Goal: Task Accomplishment & Management: Use online tool/utility

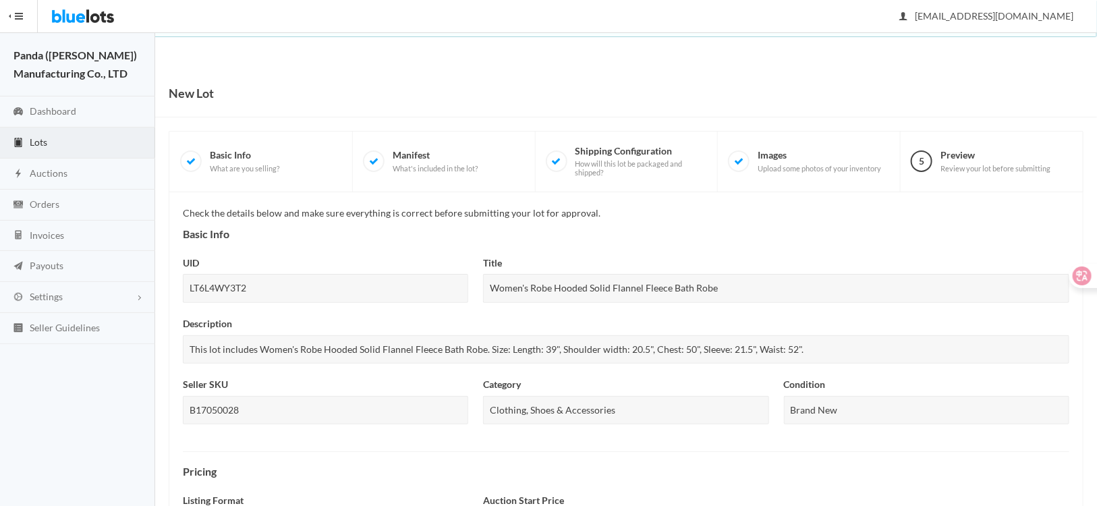
click at [890, 261] on div "Title Women's Robe Hooded Solid Flannel Fleece Bath Robe" at bounding box center [776, 279] width 586 height 47
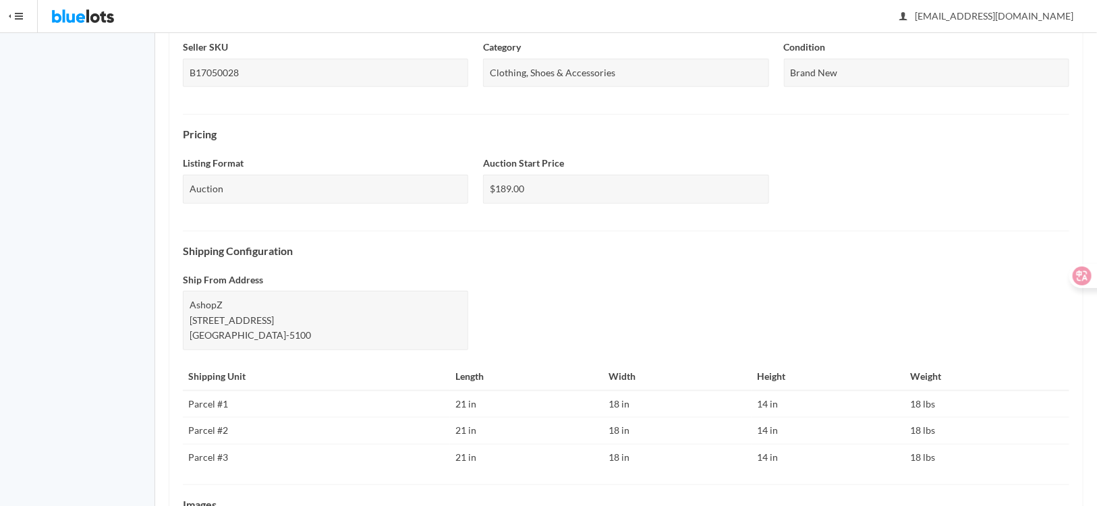
scroll to position [506, 0]
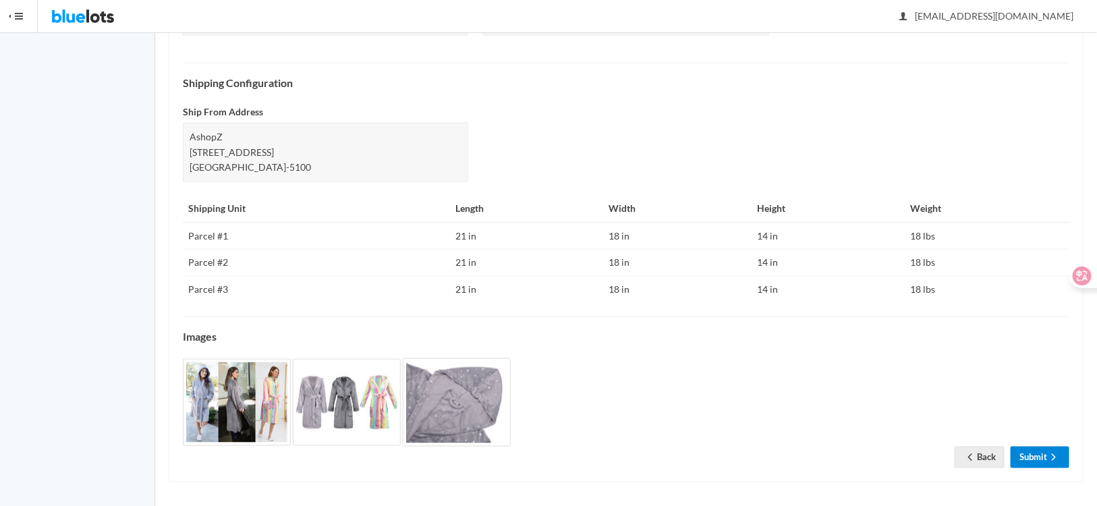
click at [1031, 456] on link "Submit" at bounding box center [1040, 457] width 59 height 21
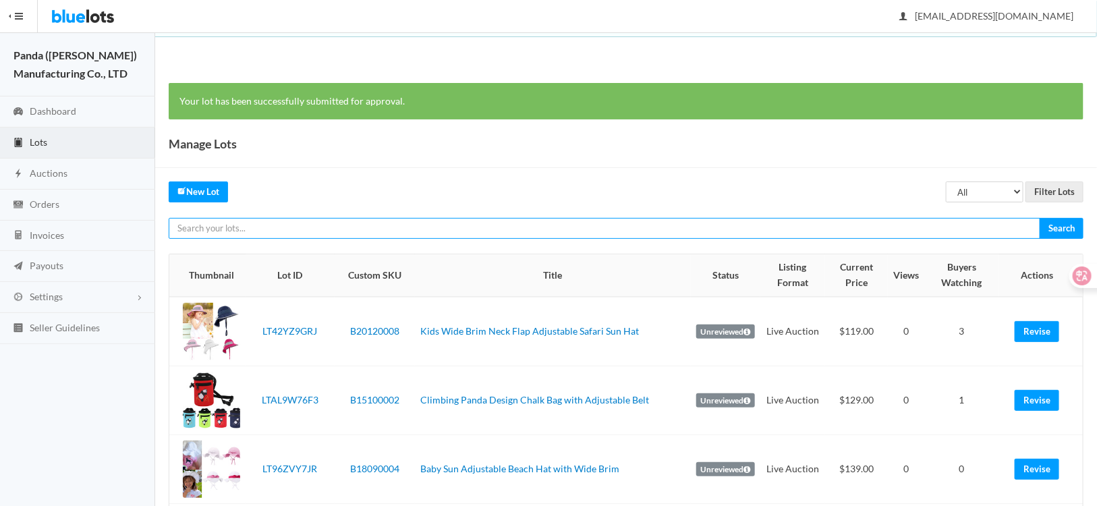
click at [391, 234] on input "text" at bounding box center [605, 228] width 872 height 21
click at [317, 236] on input "text" at bounding box center [605, 228] width 872 height 21
paste input "LTP2XXCXZV"
type input "LTP2XXCXZV"
click at [1040, 218] on input "Search" at bounding box center [1062, 228] width 44 height 21
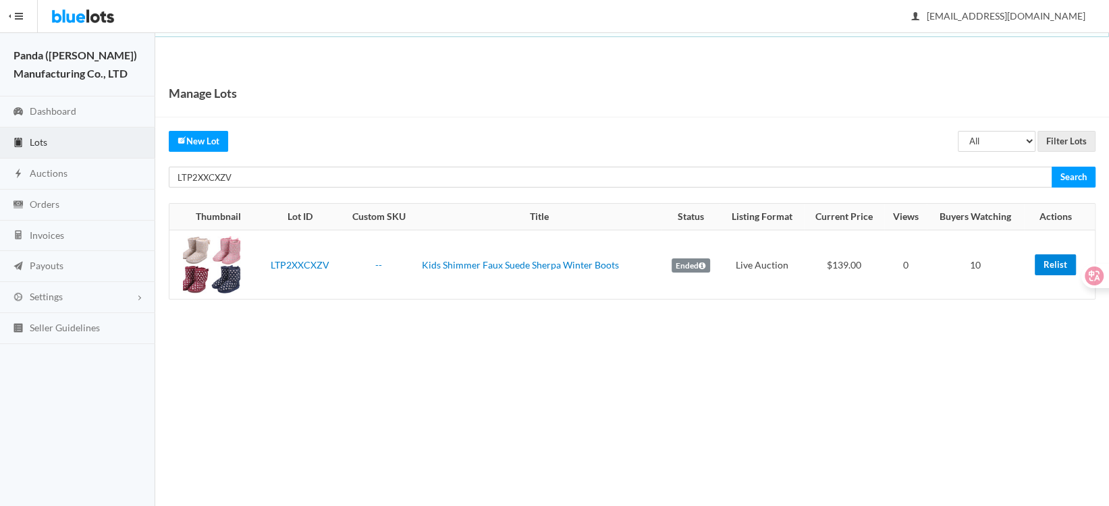
click at [1048, 271] on link "Relist" at bounding box center [1055, 264] width 41 height 21
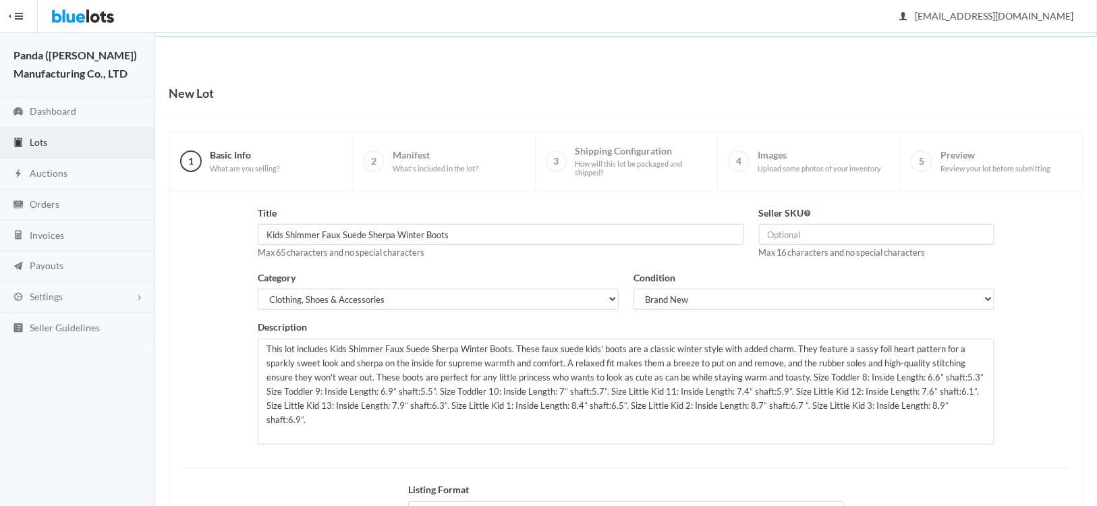
scroll to position [167, 0]
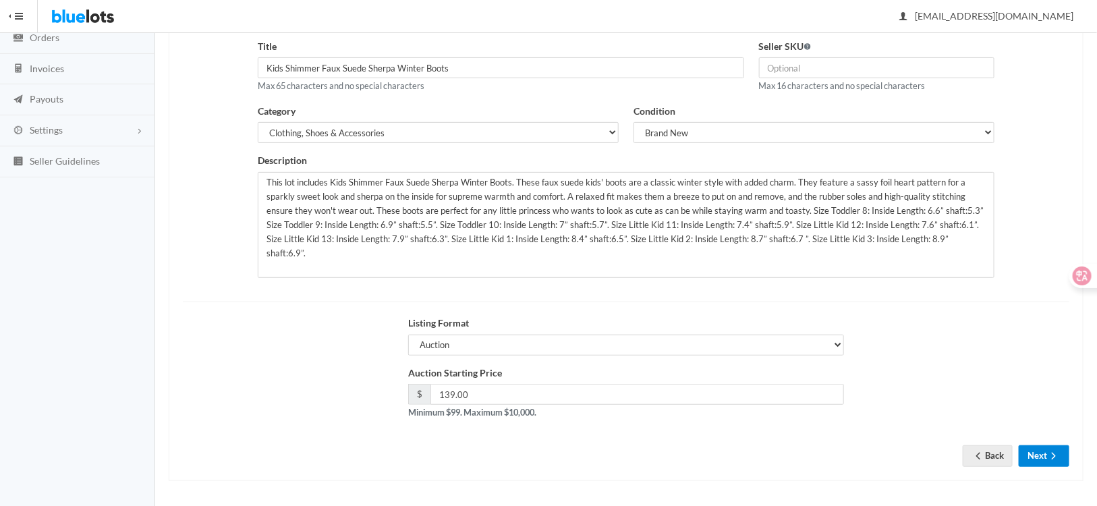
click at [1029, 456] on button "Next" at bounding box center [1044, 455] width 51 height 21
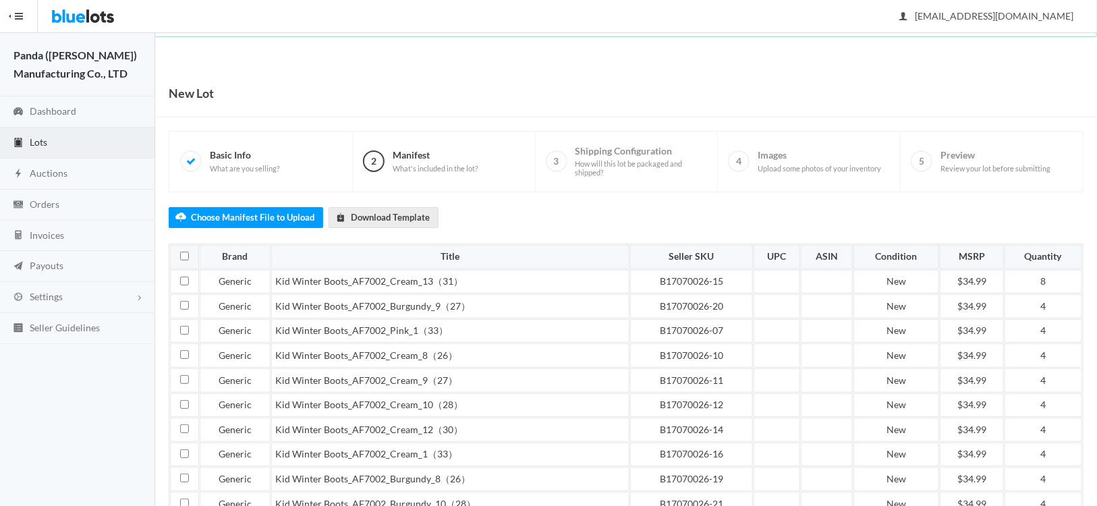
scroll to position [229, 0]
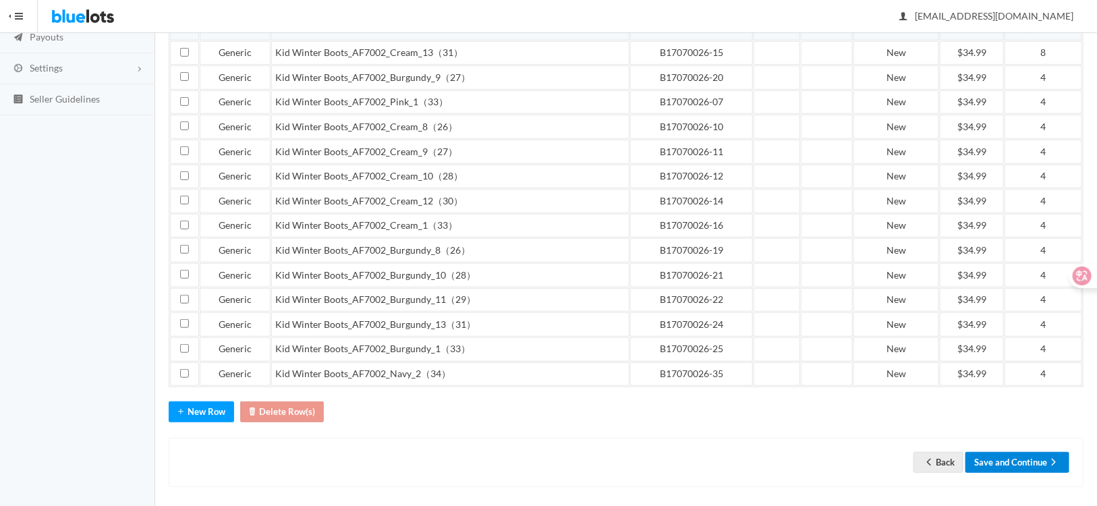
click at [1009, 457] on button "Save and Continue" at bounding box center [1018, 462] width 104 height 21
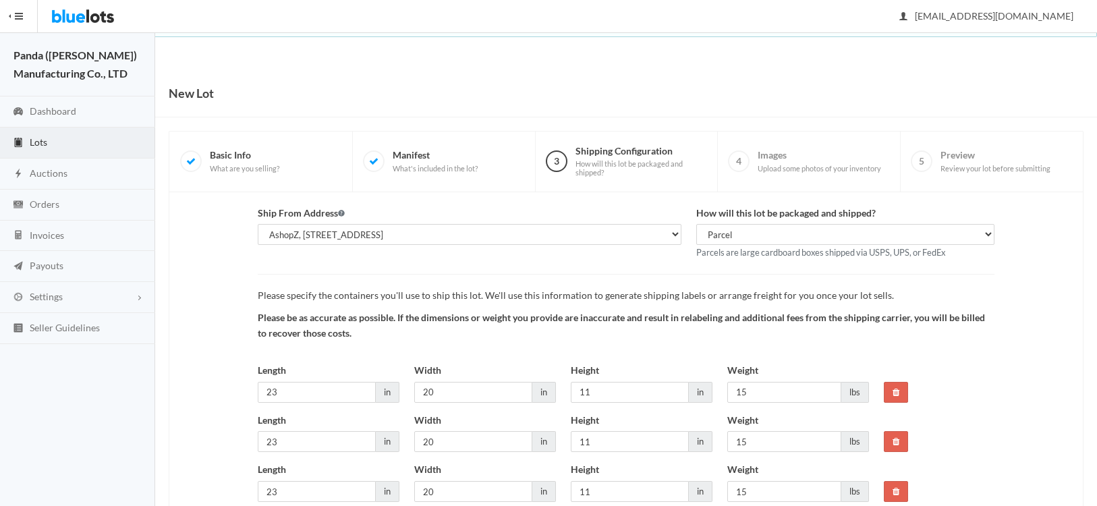
scroll to position [252, 0]
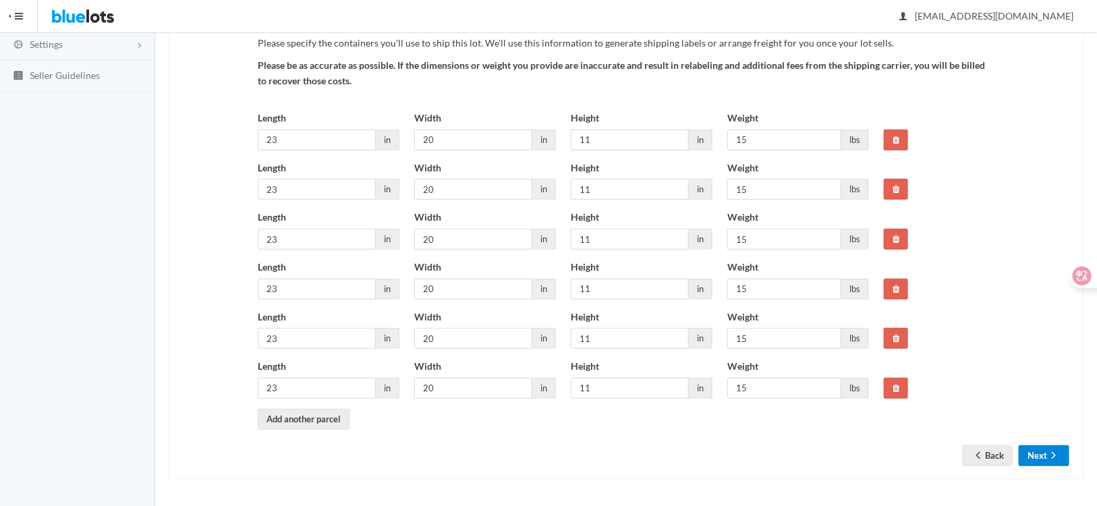
click at [1034, 448] on button "Next" at bounding box center [1044, 455] width 51 height 21
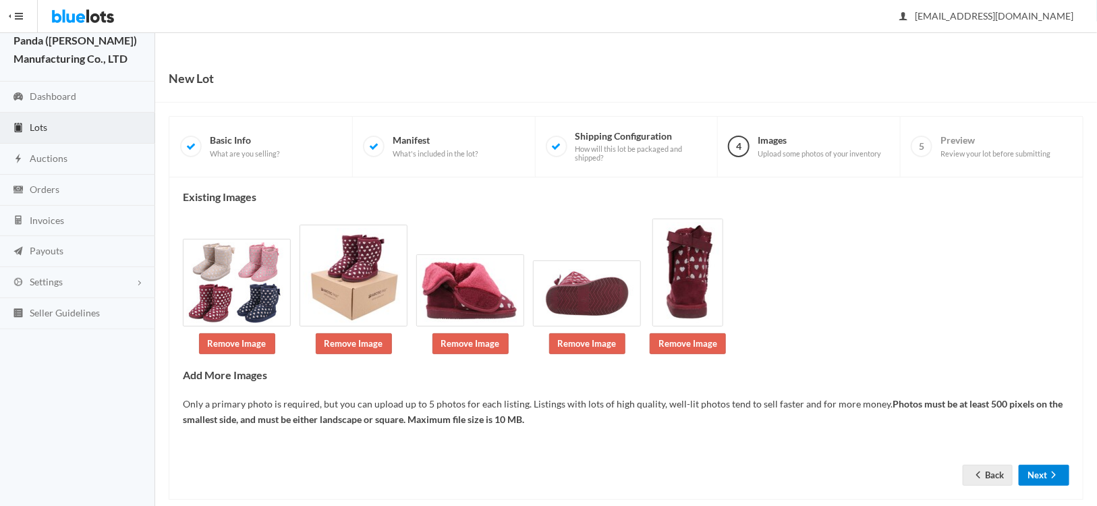
scroll to position [15, 0]
click at [1041, 465] on button "Next" at bounding box center [1044, 475] width 51 height 21
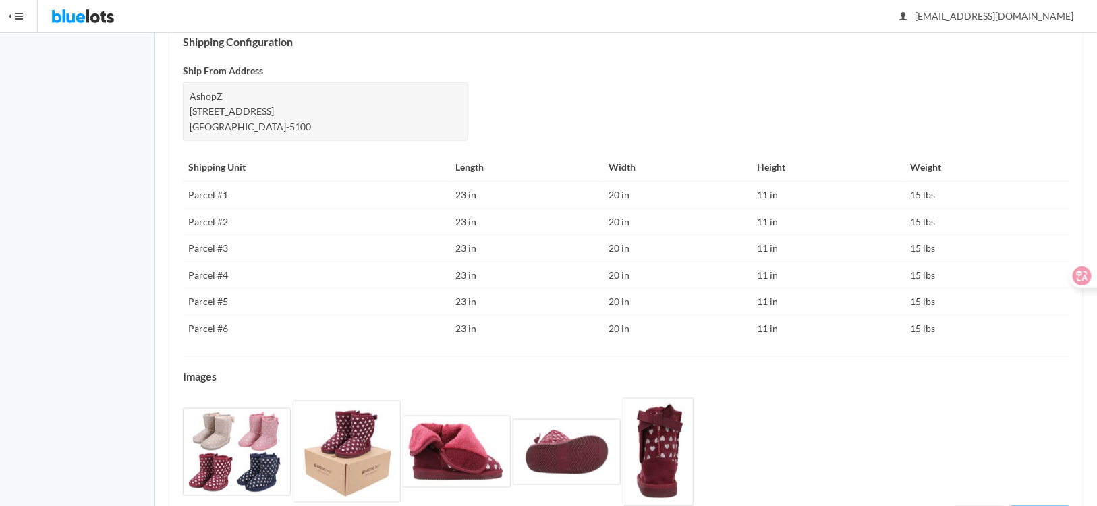
scroll to position [666, 0]
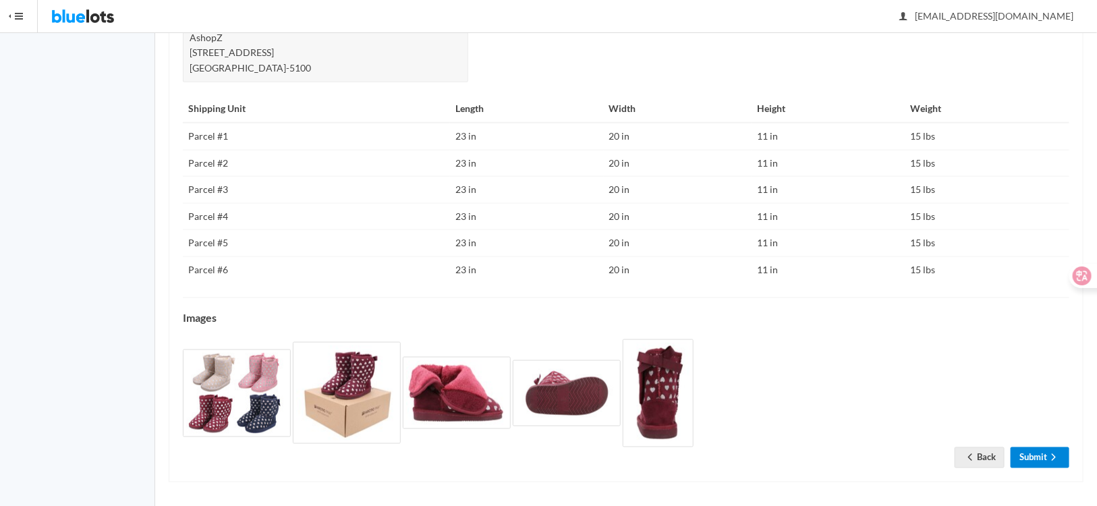
click at [1021, 454] on link "Submit" at bounding box center [1040, 457] width 59 height 21
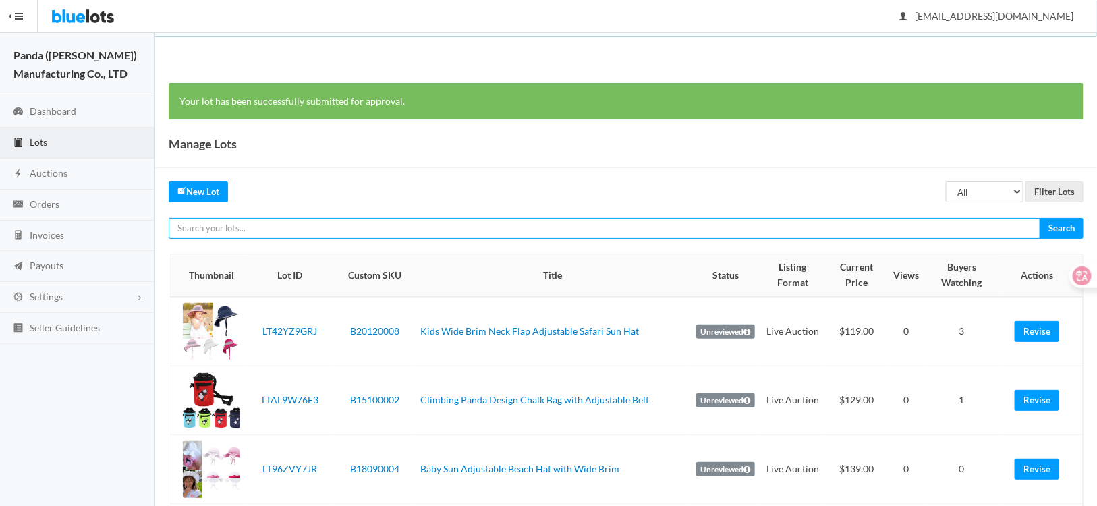
click at [327, 231] on input "text" at bounding box center [605, 228] width 872 height 21
paste input "LT2TF9FRG7"
type input "LT2TF9FRG7"
click at [1040, 218] on input "Search" at bounding box center [1062, 228] width 44 height 21
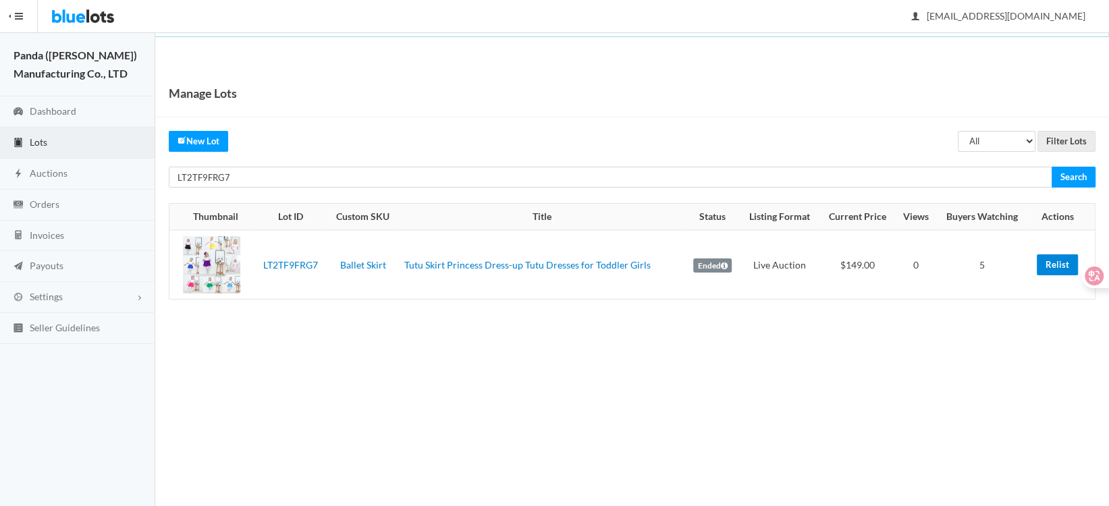
click at [1045, 263] on link "Relist" at bounding box center [1057, 264] width 41 height 21
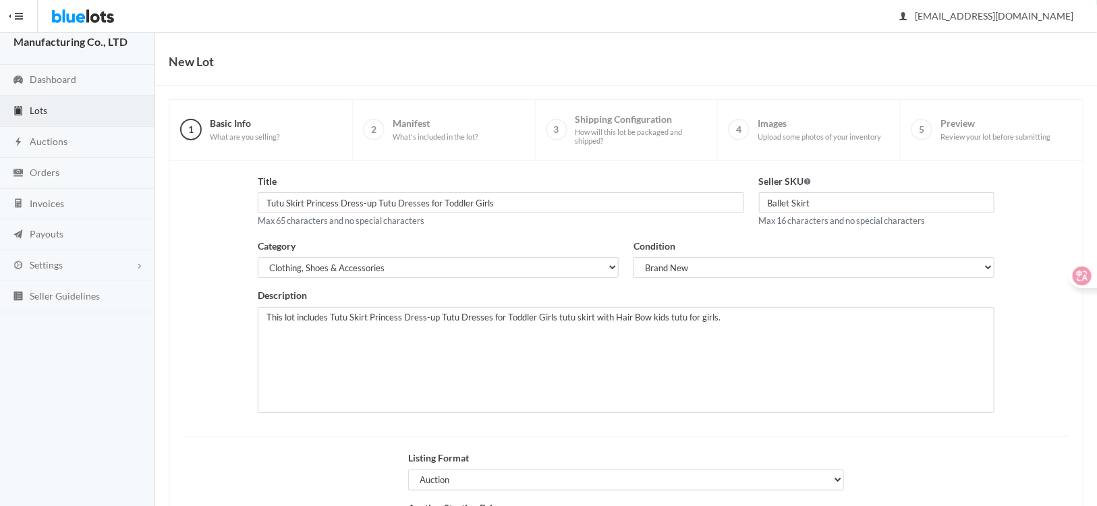
scroll to position [167, 0]
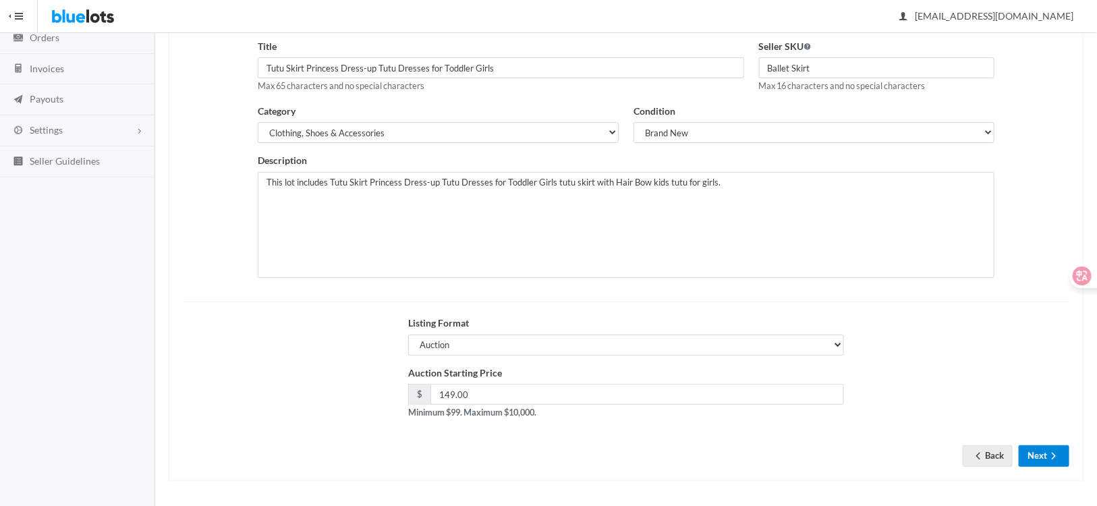
click at [1034, 454] on button "Next" at bounding box center [1044, 455] width 51 height 21
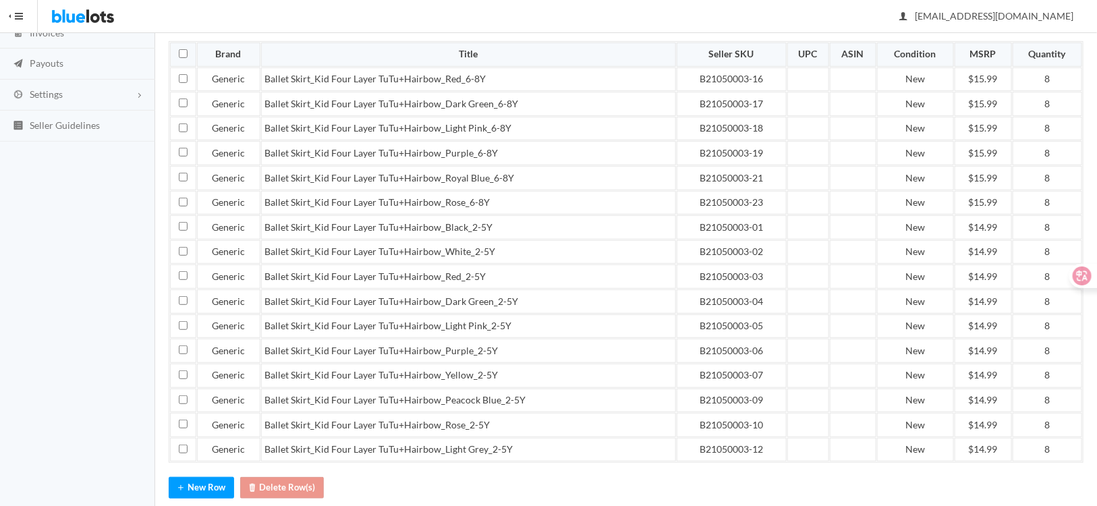
scroll to position [277, 0]
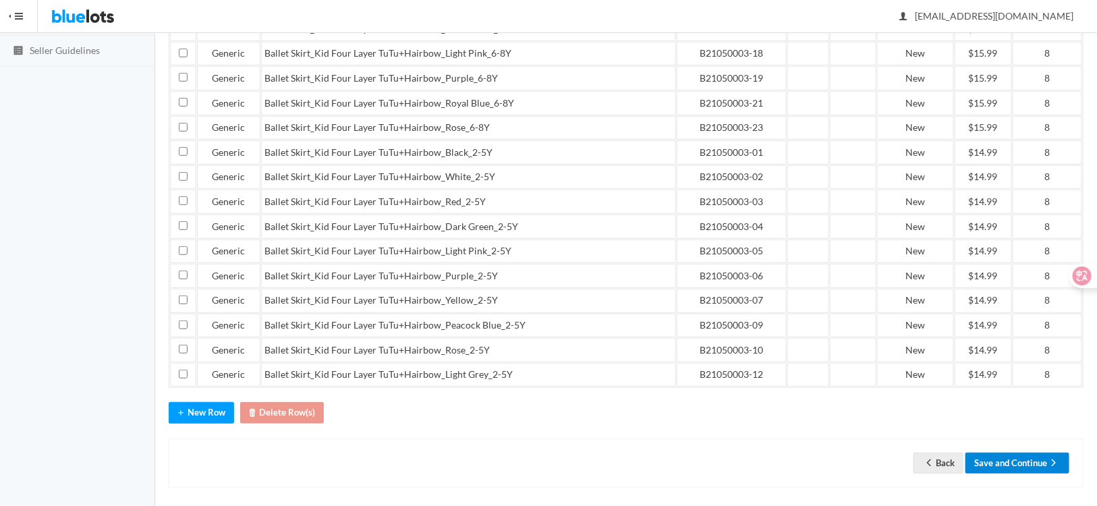
click at [1008, 459] on button "Save and Continue" at bounding box center [1018, 463] width 104 height 21
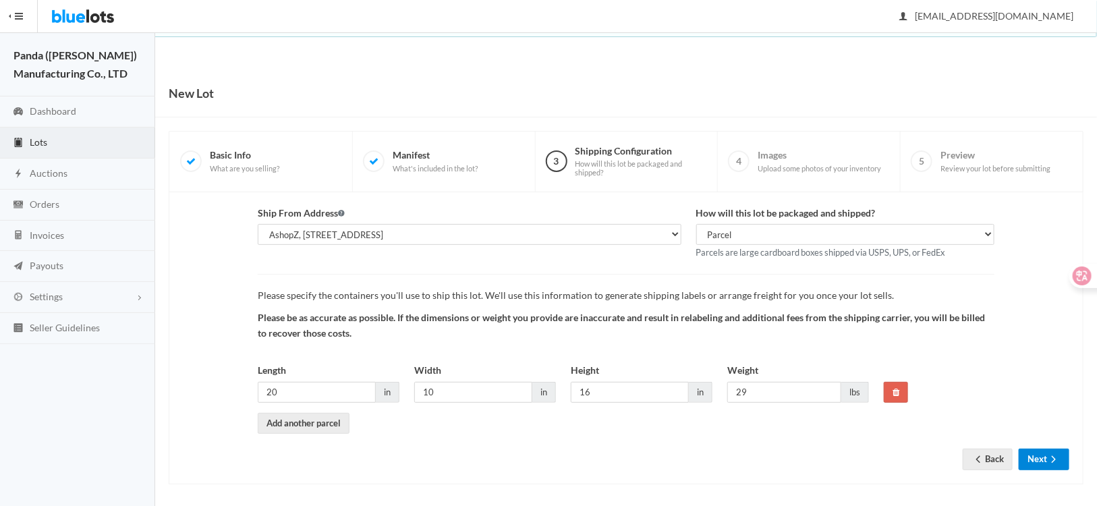
click at [1060, 458] on icon "arrow forward" at bounding box center [1053, 459] width 13 height 11
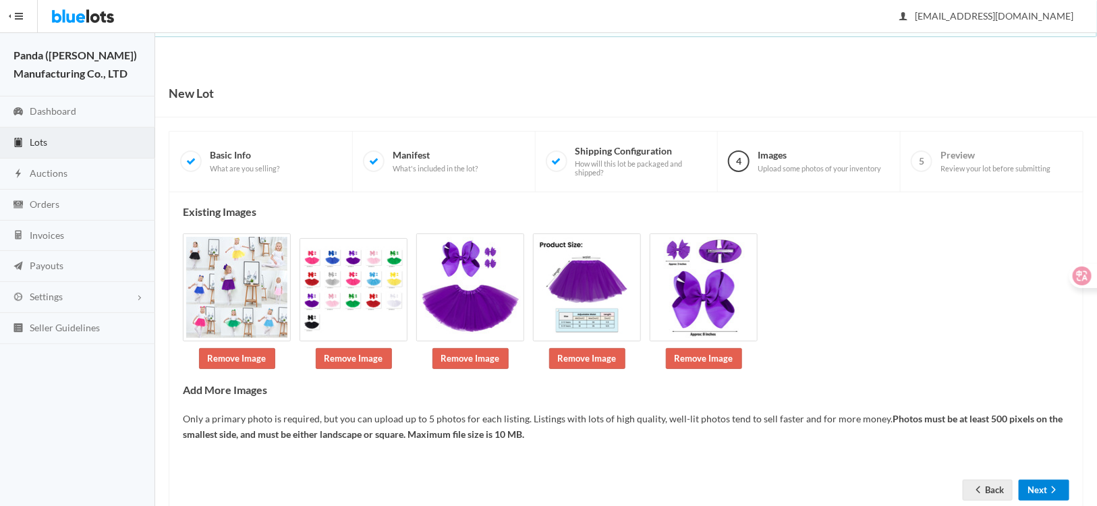
click at [1034, 481] on button "Next" at bounding box center [1044, 490] width 51 height 21
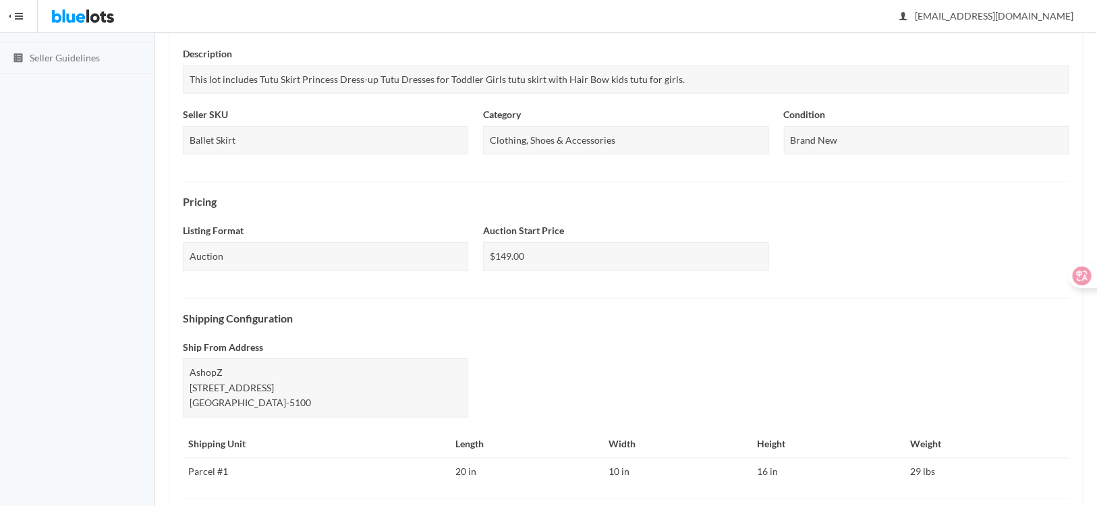
scroll to position [472, 0]
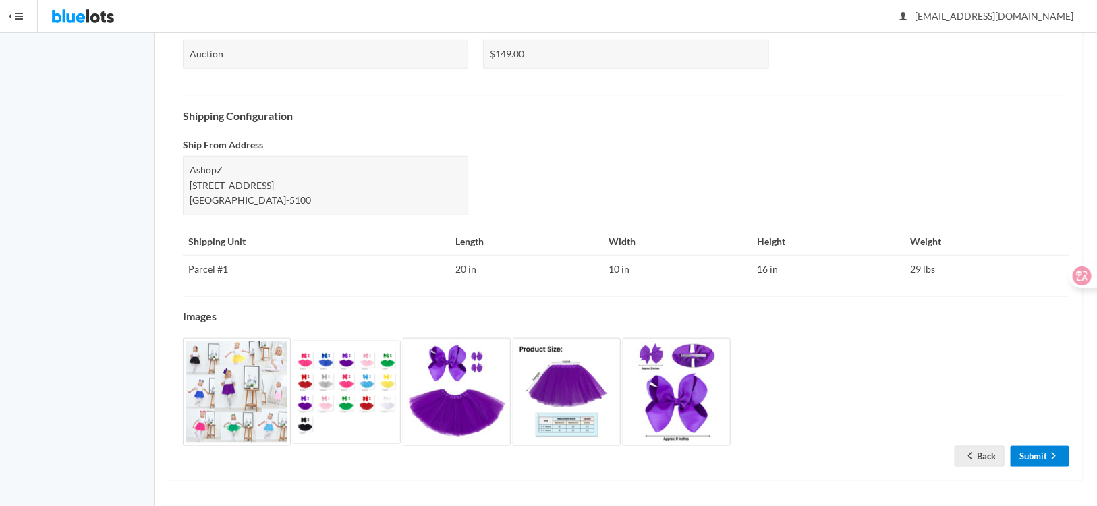
click at [1032, 451] on link "Submit" at bounding box center [1040, 456] width 59 height 21
